Goal: Task Accomplishment & Management: Use online tool/utility

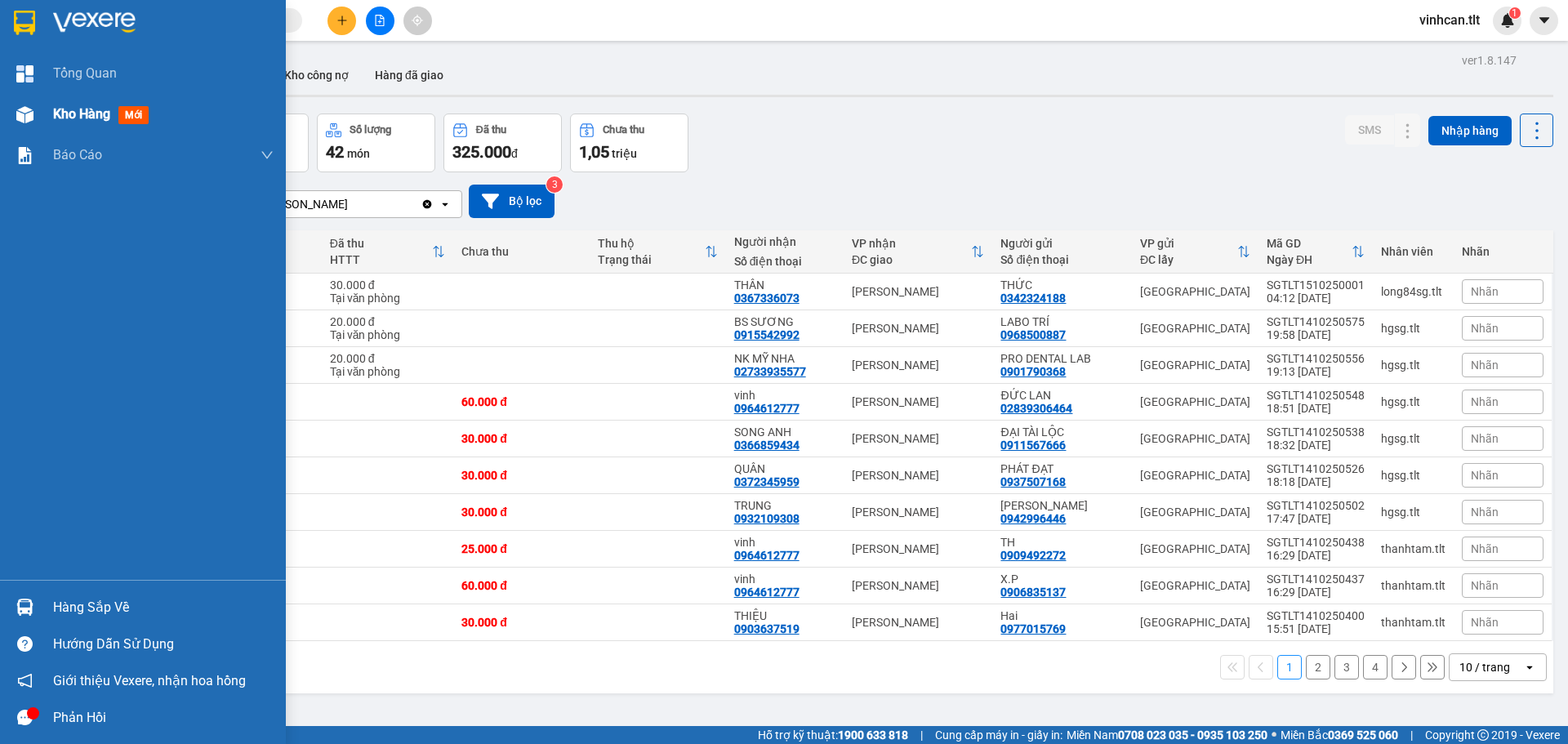
click at [71, 110] on span "Kho hàng" at bounding box center [82, 113] width 57 height 15
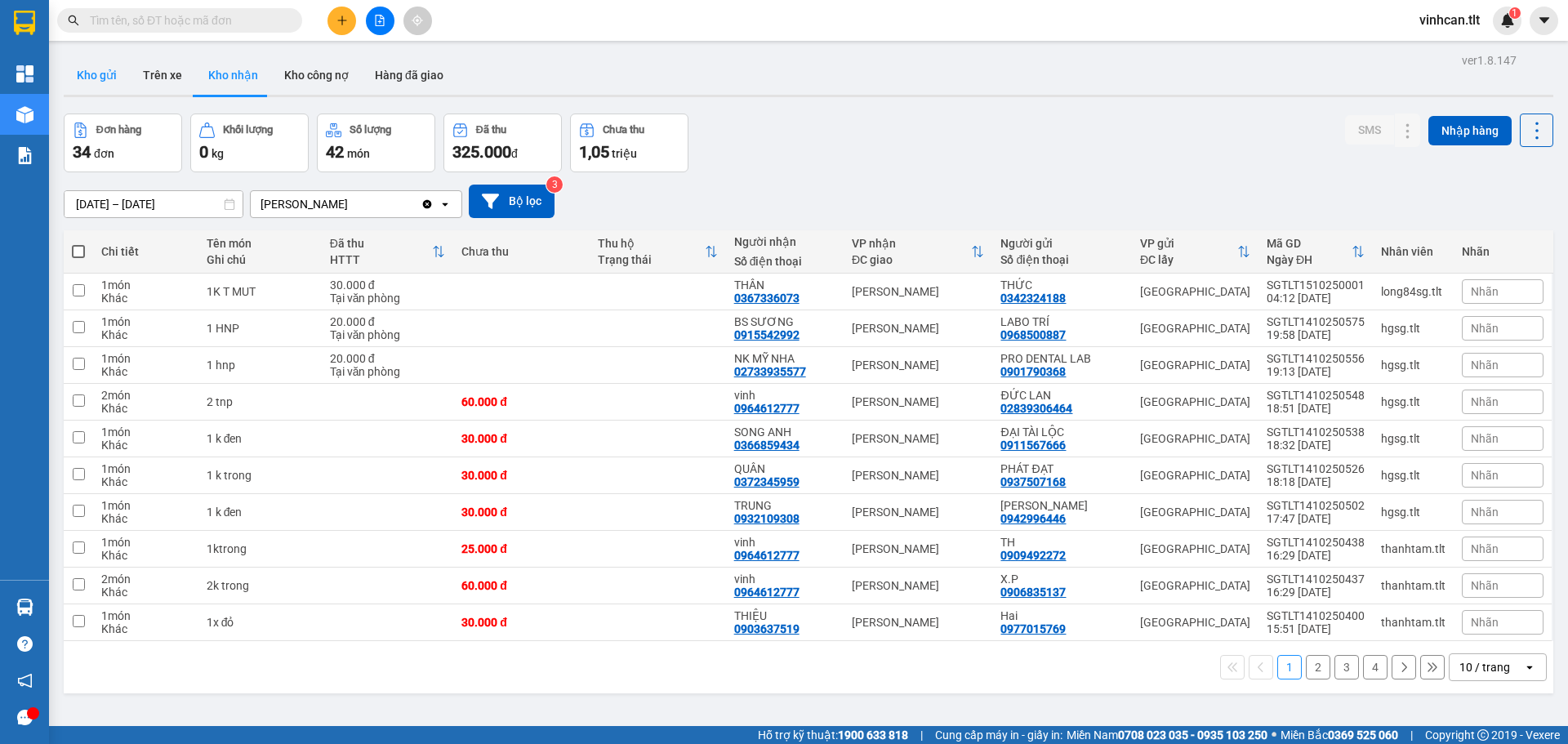
click at [84, 72] on button "Kho gửi" at bounding box center [96, 75] width 66 height 39
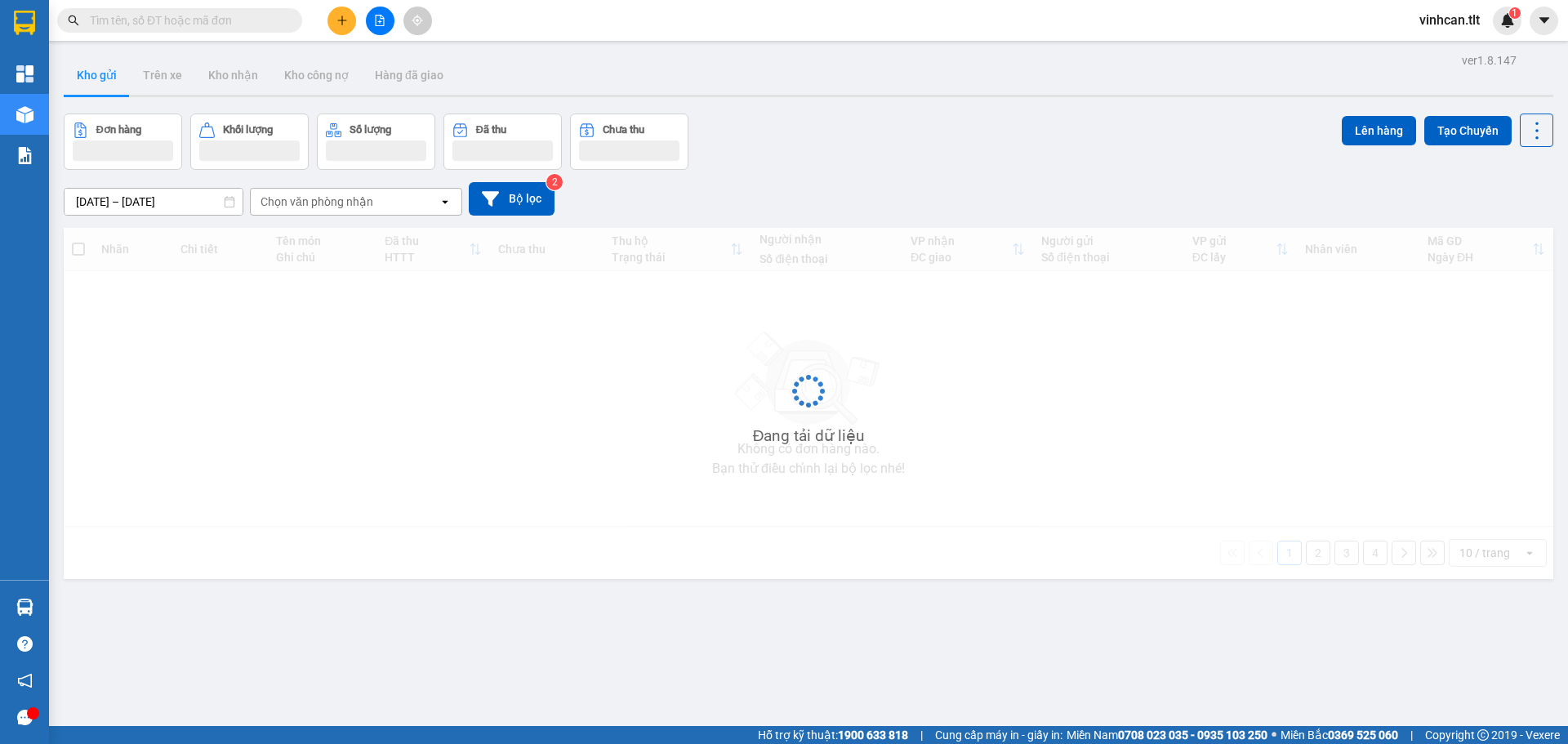
click at [387, 657] on div "ver 1.8.147 Kho gửi Trên xe Kho nhận Kho công nợ Hàng đã giao Đơn hàng Khối lượ…" at bounding box center [808, 421] width 1502 height 744
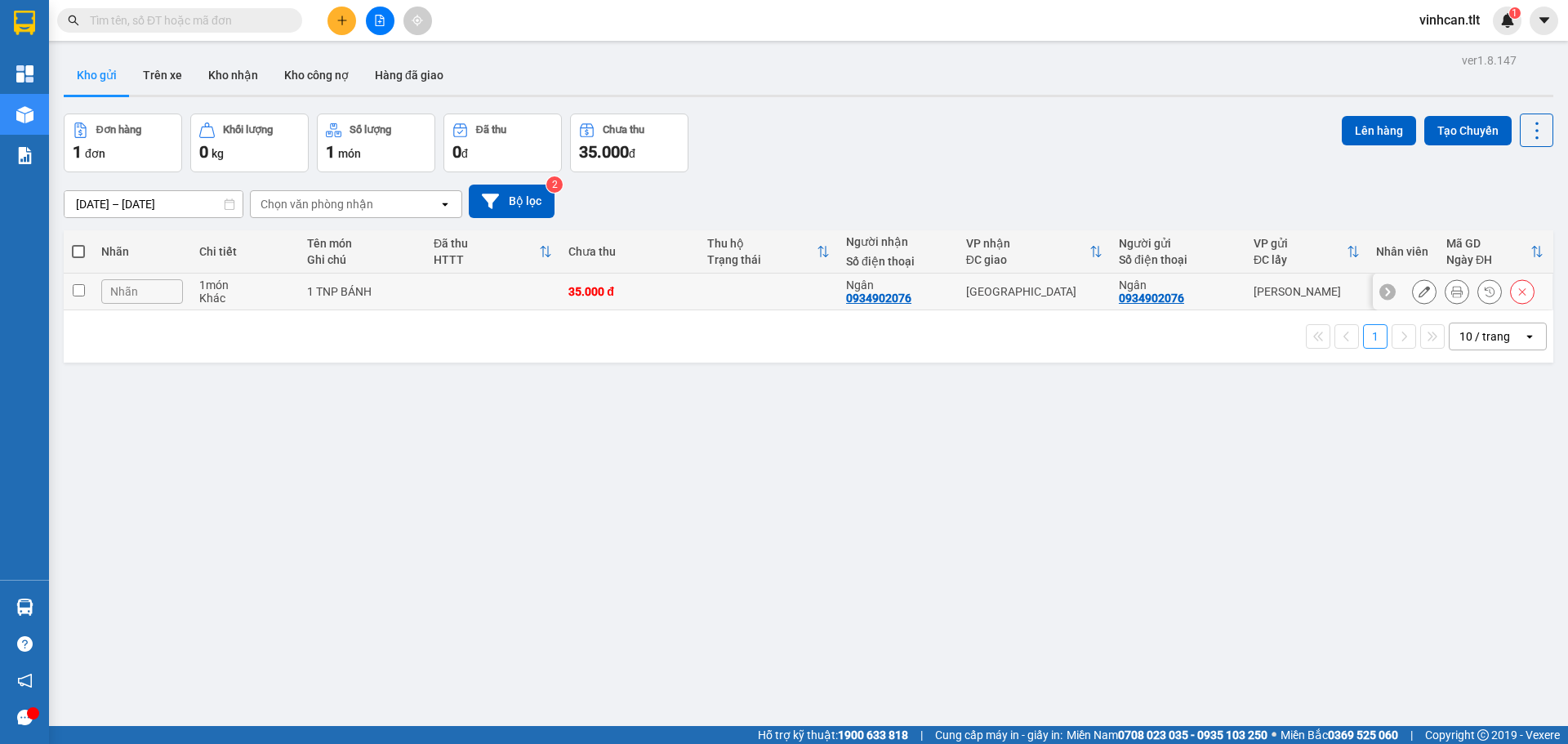
click at [704, 293] on td at bounding box center [769, 292] width 139 height 37
checkbox input "true"
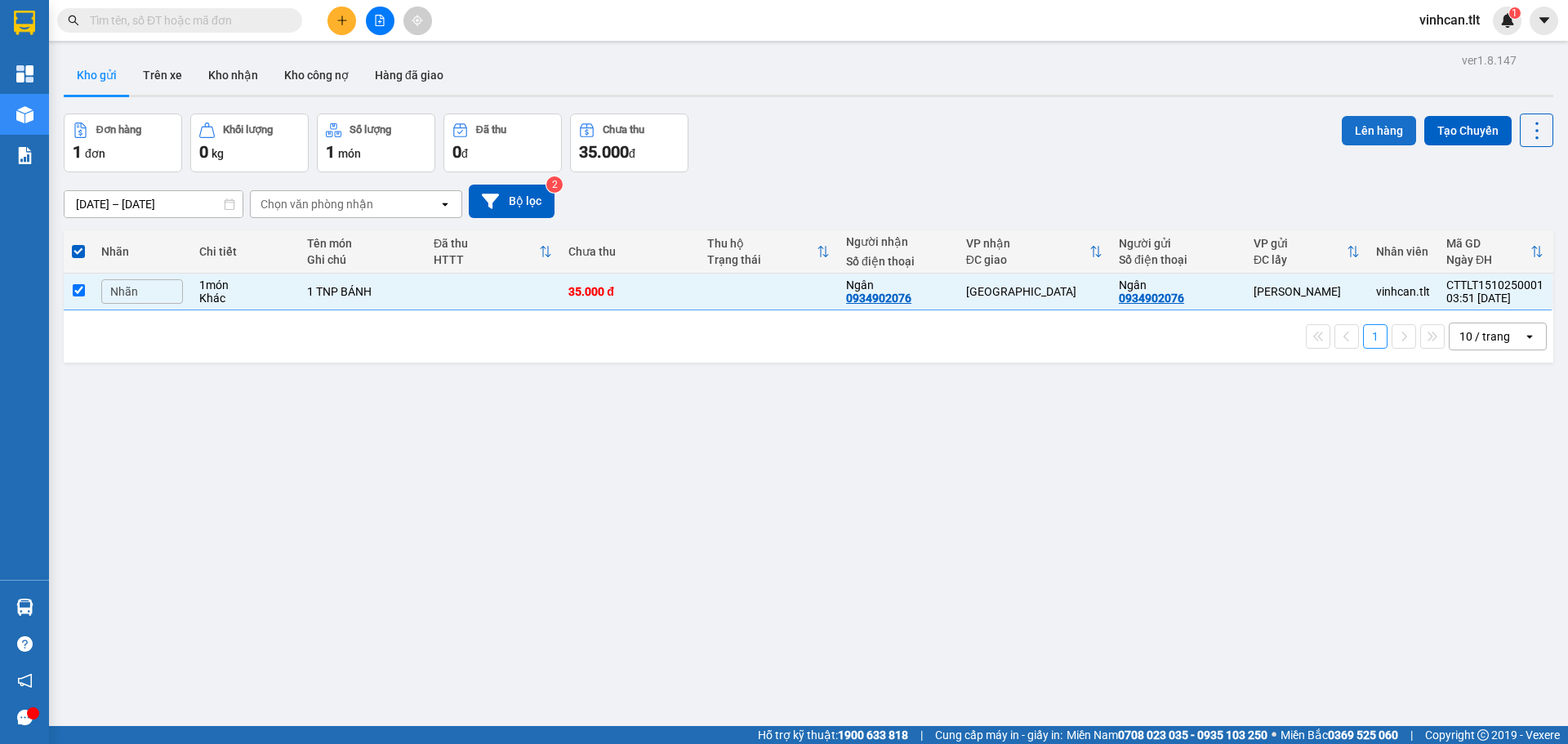
click at [1361, 128] on button "Lên hàng" at bounding box center [1378, 130] width 74 height 29
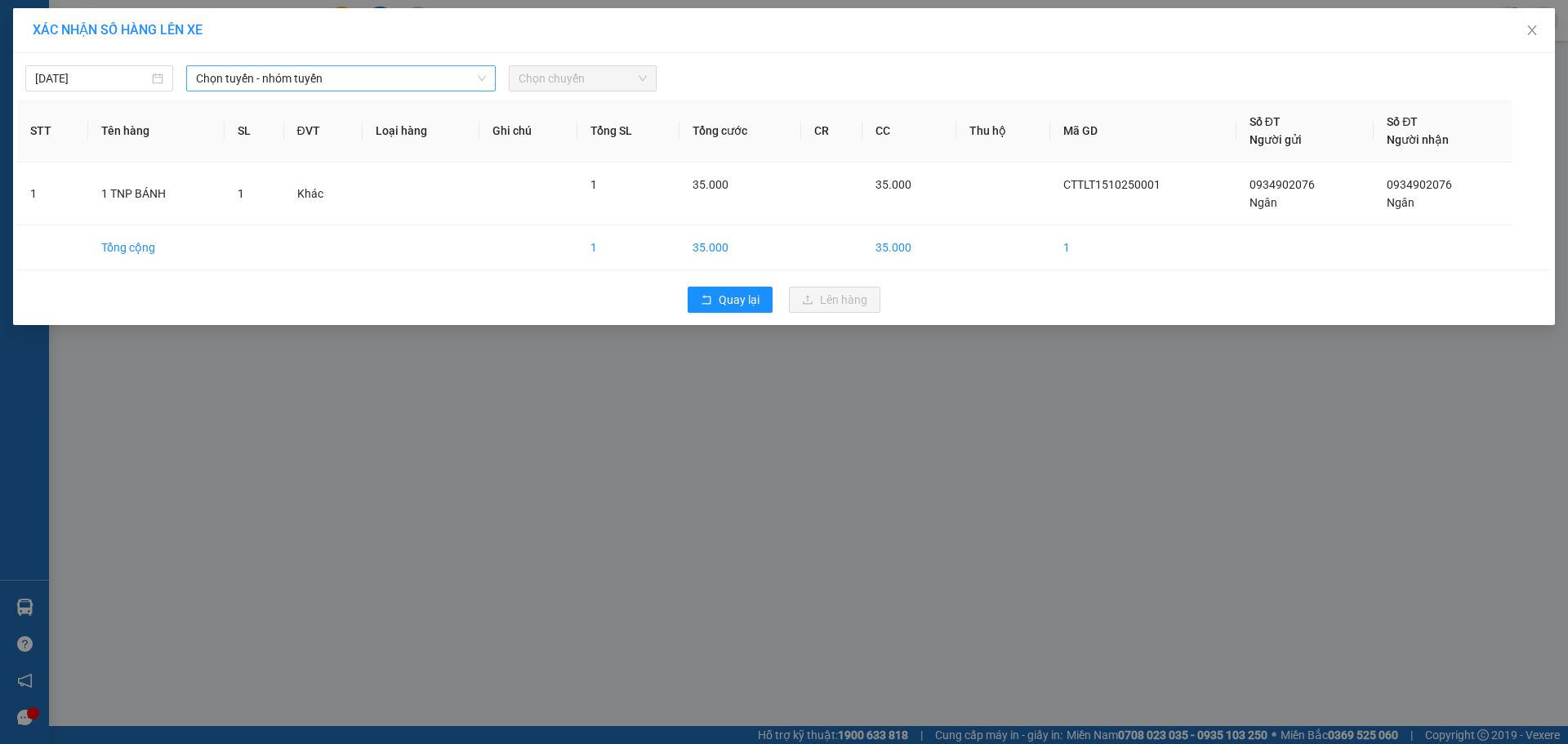
click at [342, 75] on span "Chọn tuyến - nhóm tuyến" at bounding box center [341, 78] width 290 height 24
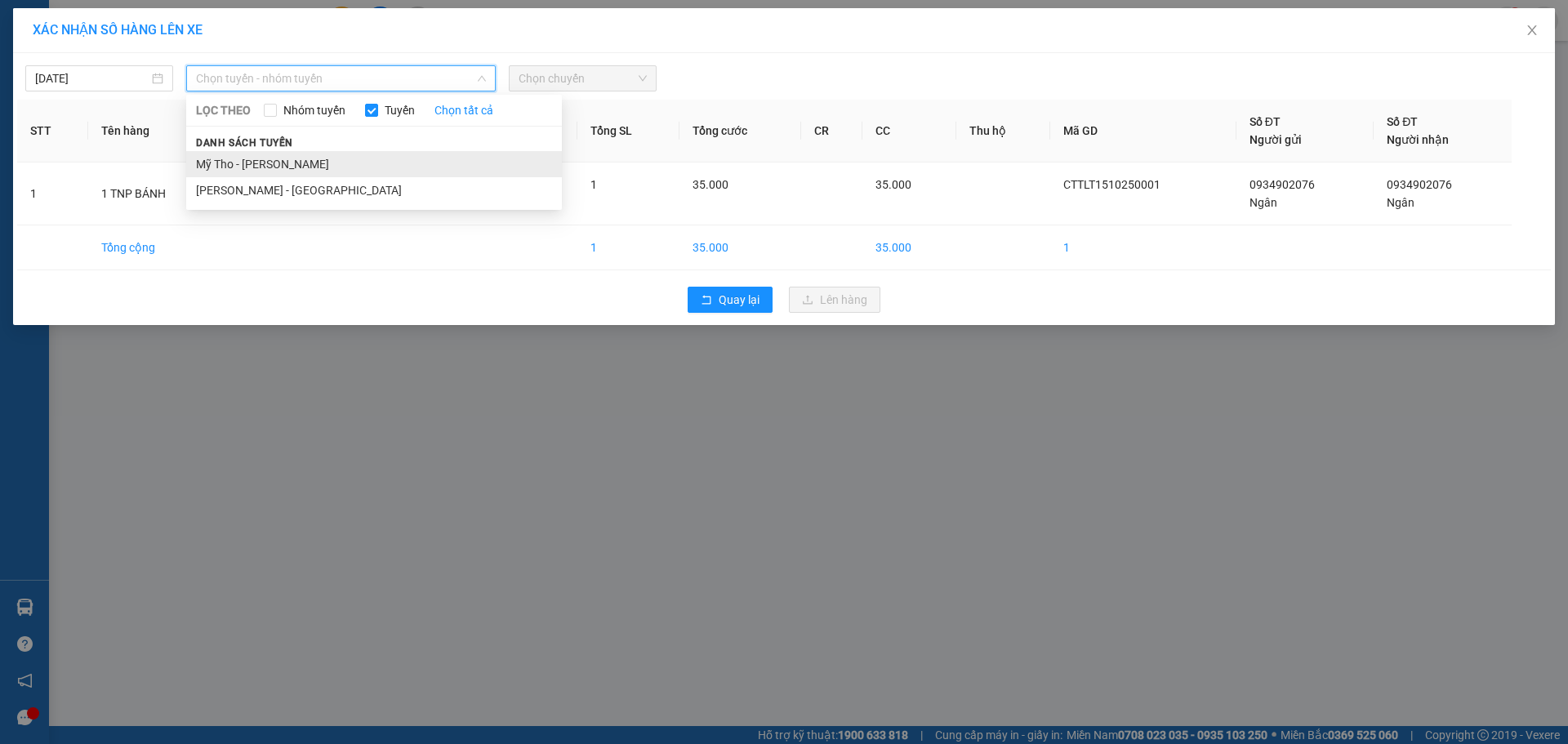
click at [253, 166] on li "Mỹ Tho - [PERSON_NAME]" at bounding box center [374, 163] width 375 height 26
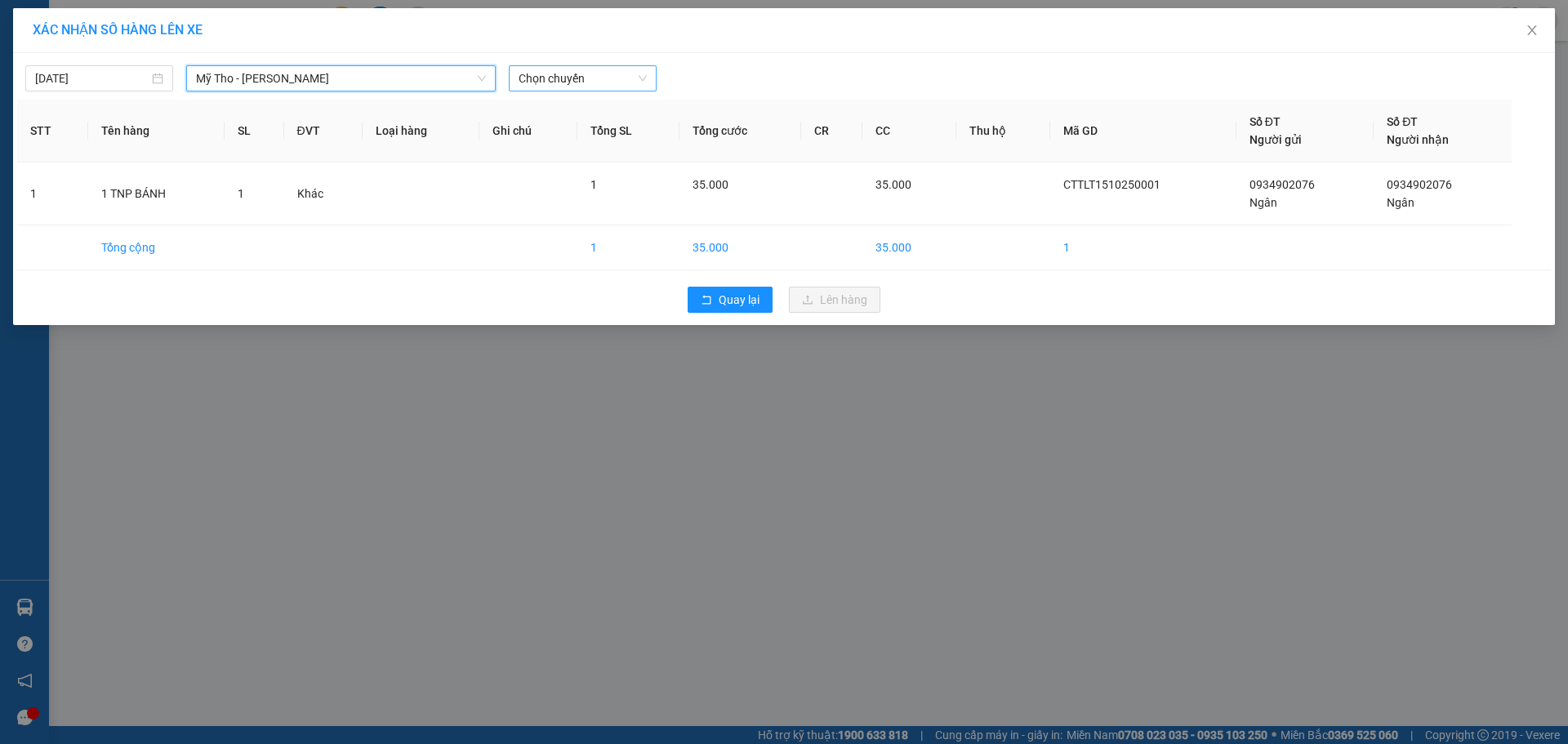
click at [590, 74] on span "Chọn chuyến" at bounding box center [582, 78] width 128 height 24
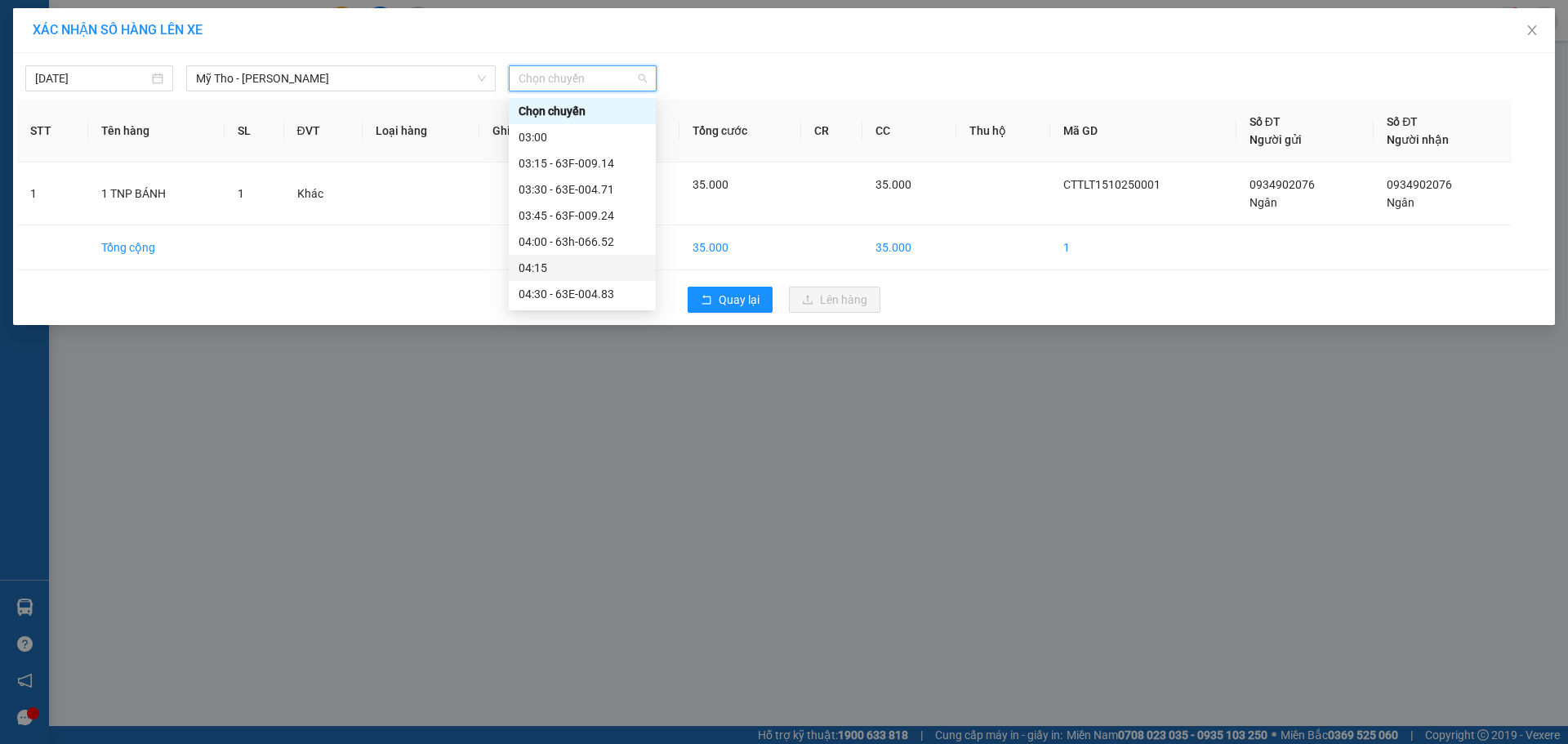
click at [550, 267] on div "04:15" at bounding box center [582, 268] width 128 height 18
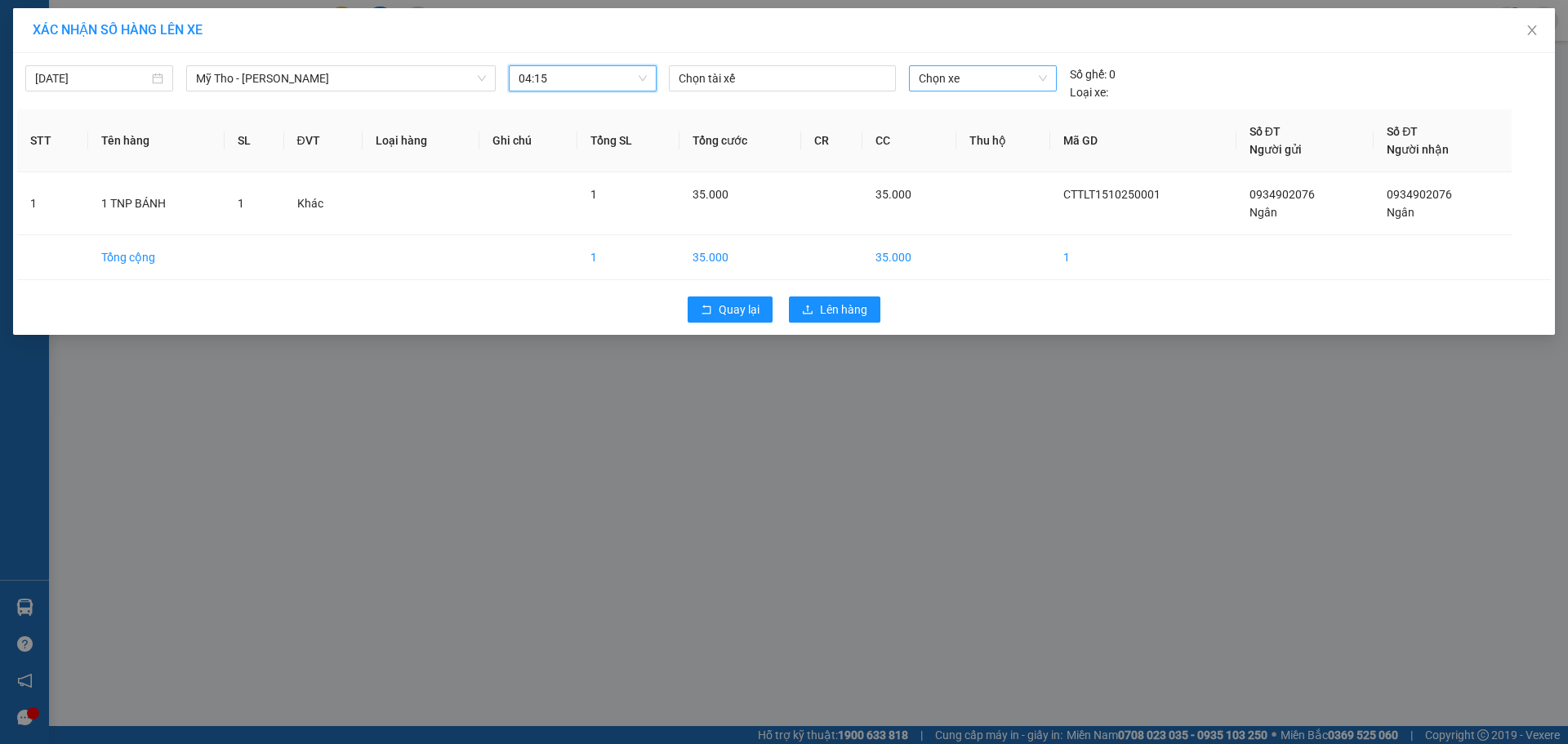
click at [948, 79] on span "Chọn xe" at bounding box center [982, 78] width 128 height 24
type input "982"
click at [944, 113] on div "66H-059.82" at bounding box center [982, 111] width 128 height 18
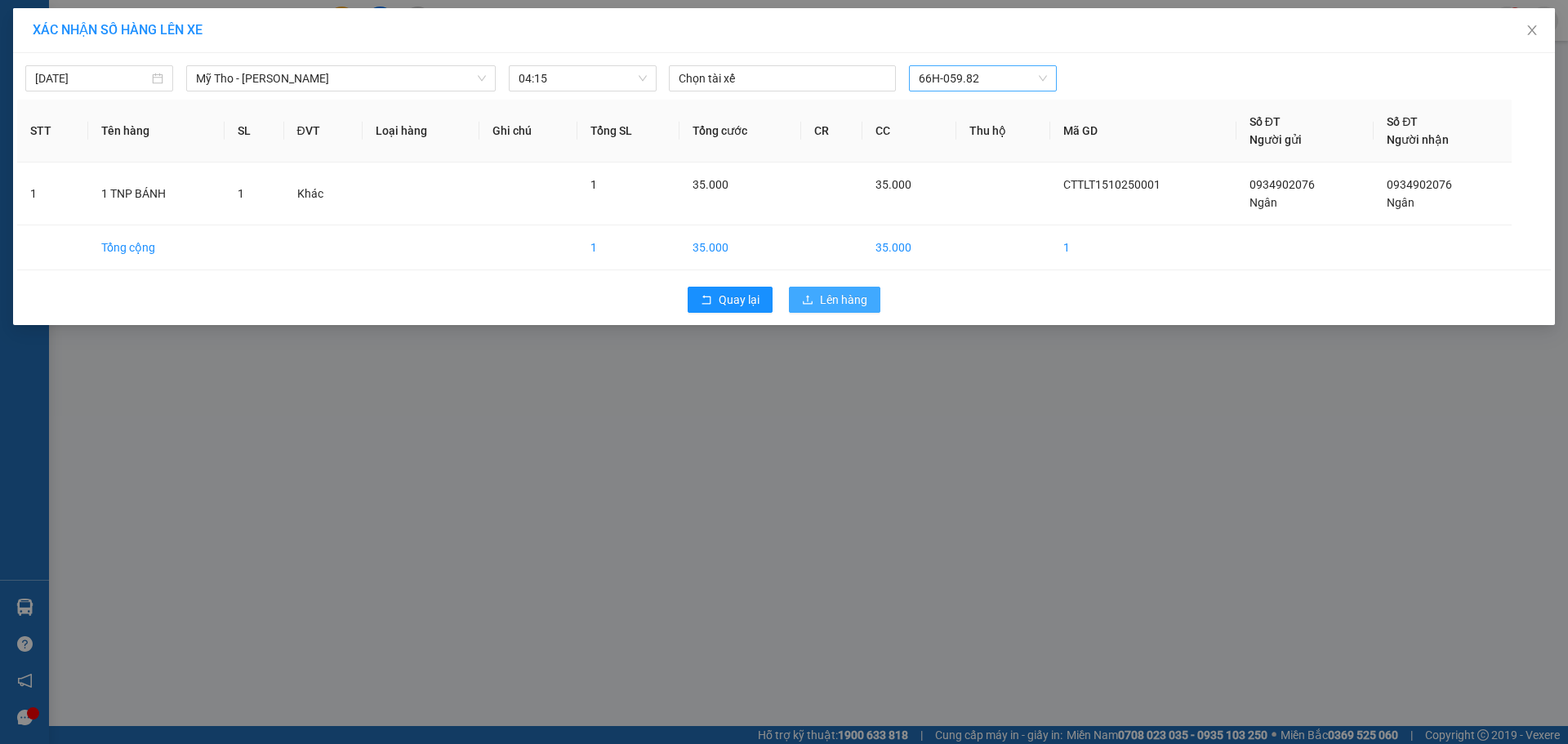
click at [832, 304] on span "Lên hàng" at bounding box center [843, 300] width 47 height 18
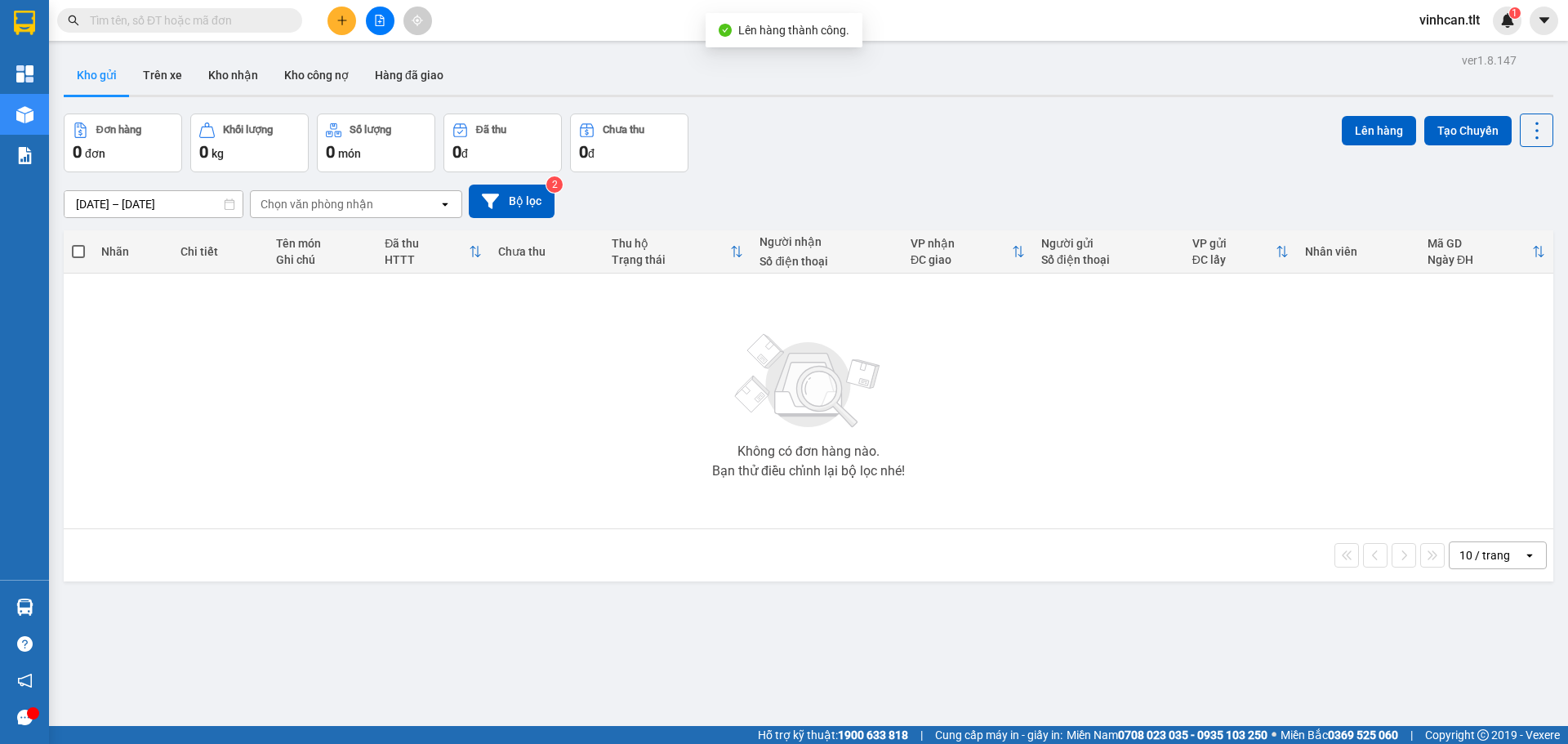
click at [371, 10] on button at bounding box center [380, 21] width 29 height 29
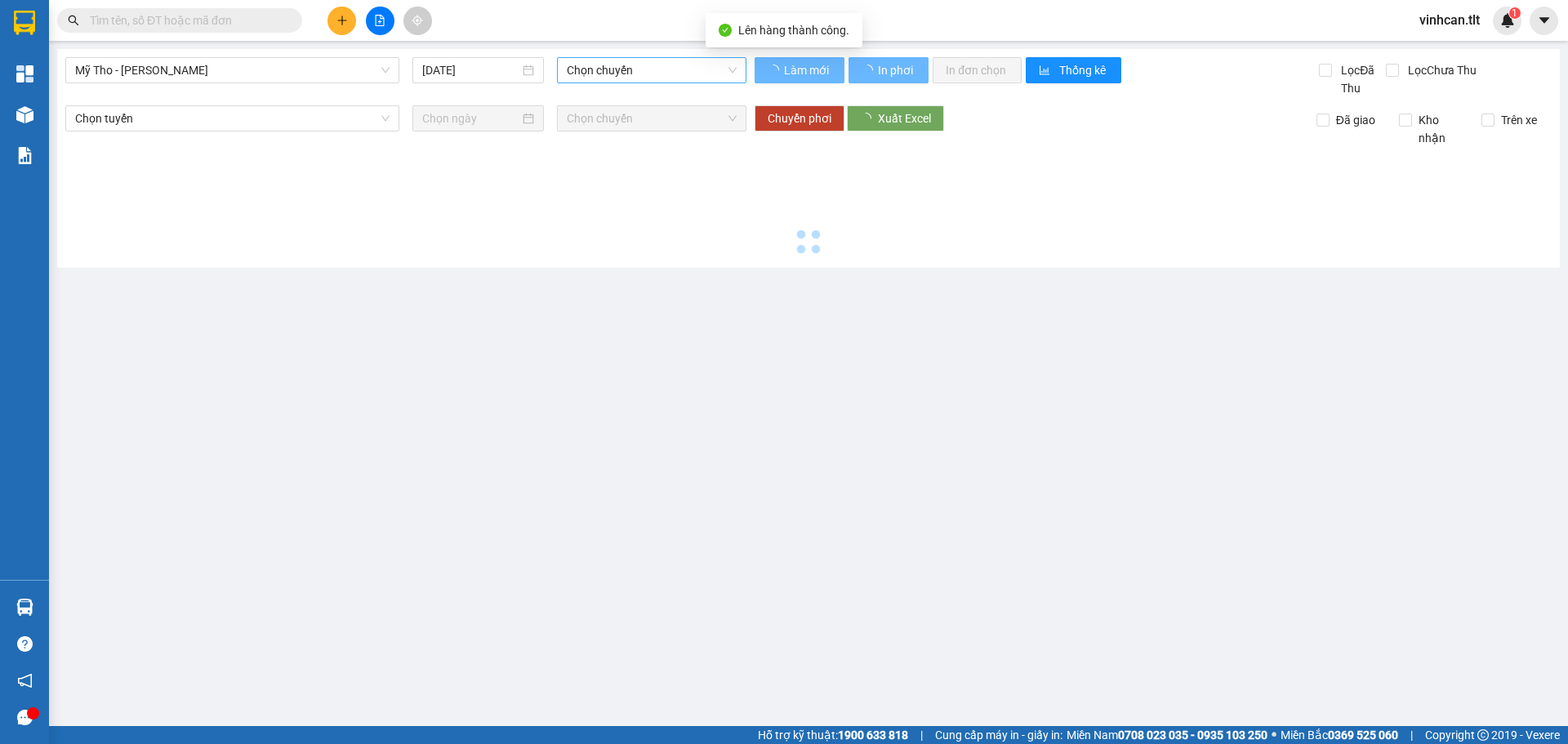
click at [563, 66] on div "Chọn chuyến" at bounding box center [651, 70] width 189 height 26
type input "[DATE]"
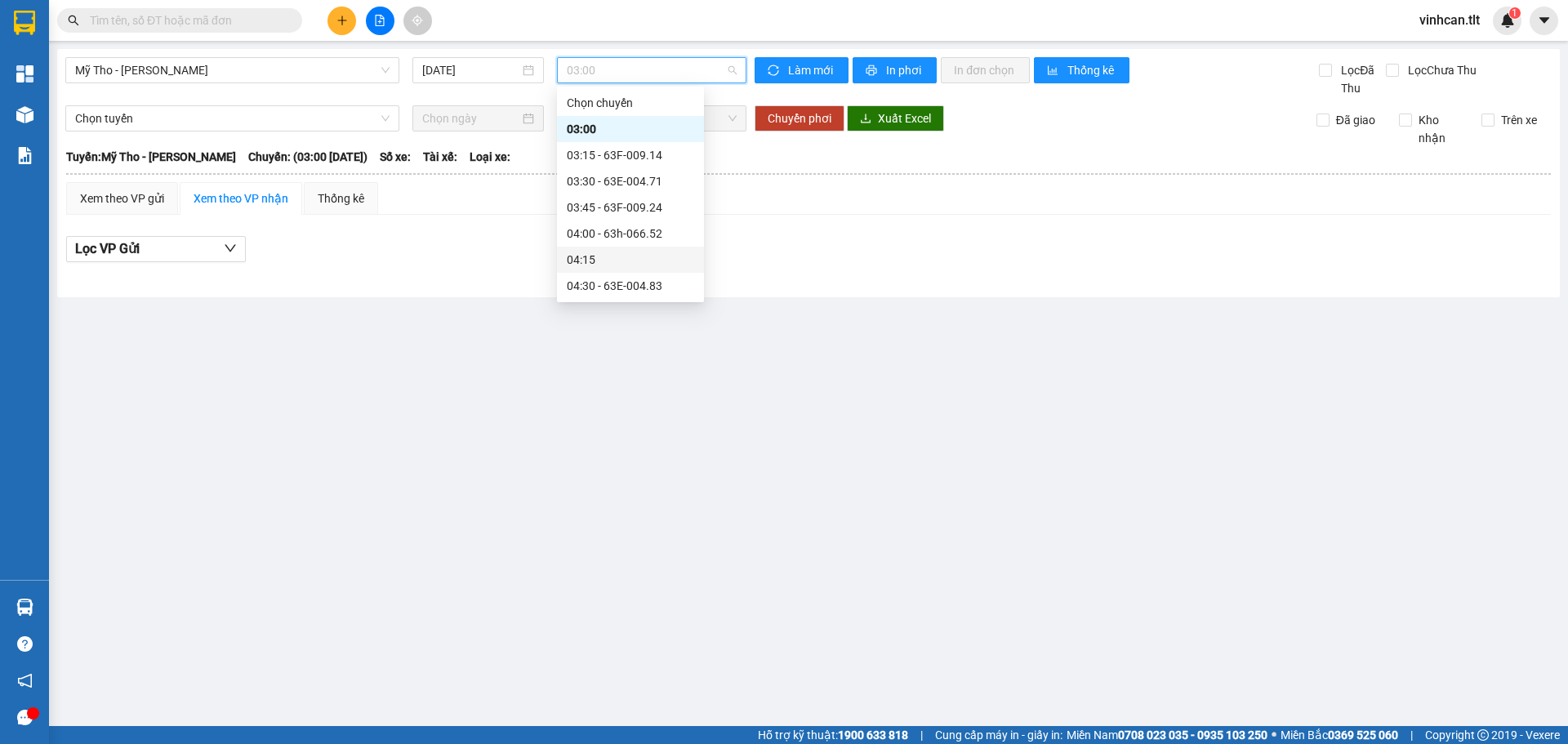
click at [603, 260] on div "04:15" at bounding box center [630, 260] width 128 height 18
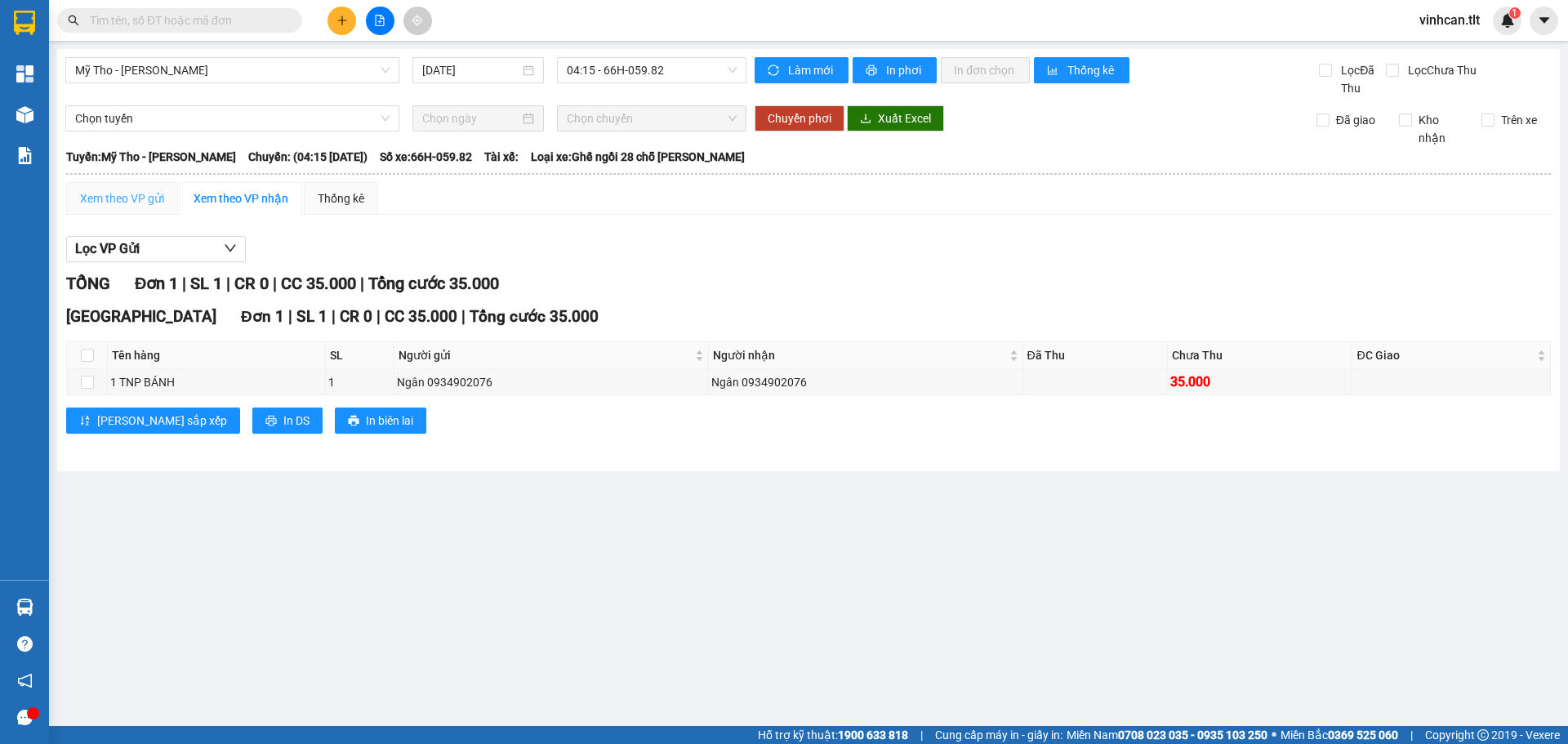
click at [133, 209] on div "Xem theo VP gửi" at bounding box center [121, 198] width 111 height 33
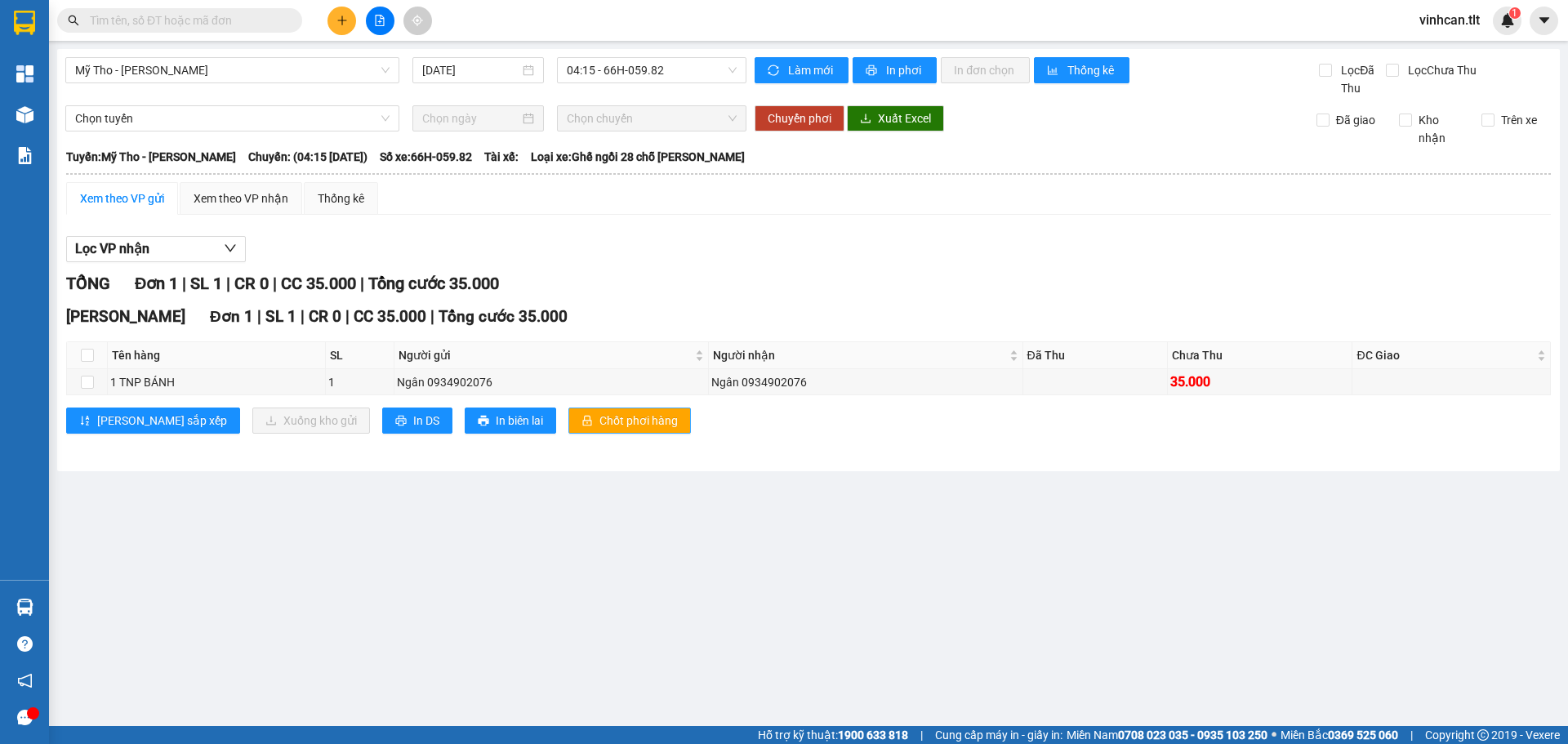
click at [599, 420] on span "Chốt phơi hàng" at bounding box center [639, 420] width 78 height 18
drag, startPoint x: 624, startPoint y: 290, endPoint x: 596, endPoint y: 219, distance: 76.3
click at [623, 275] on div "TỔNG Đơn 1 | SL 1 | CR 0 | CC 35.000 | Tổng cước 35.000" at bounding box center [808, 284] width 1484 height 25
